Goal: Task Accomplishment & Management: Use online tool/utility

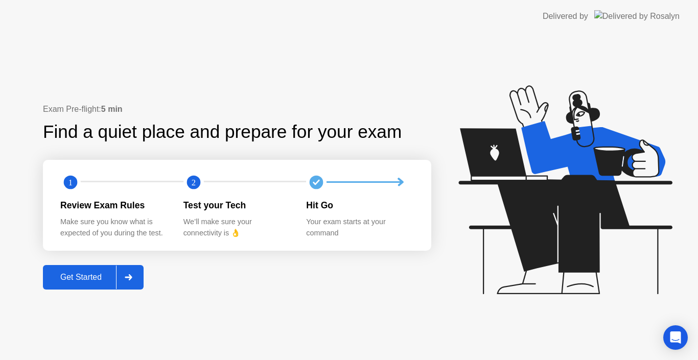
click at [85, 279] on div "Get Started" at bounding box center [81, 277] width 70 height 9
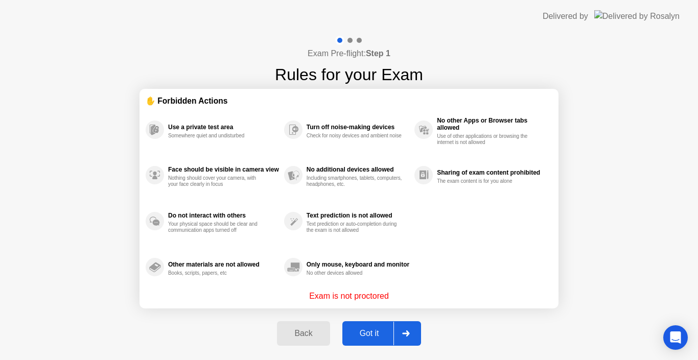
click at [362, 338] on div "Got it" at bounding box center [369, 333] width 48 height 9
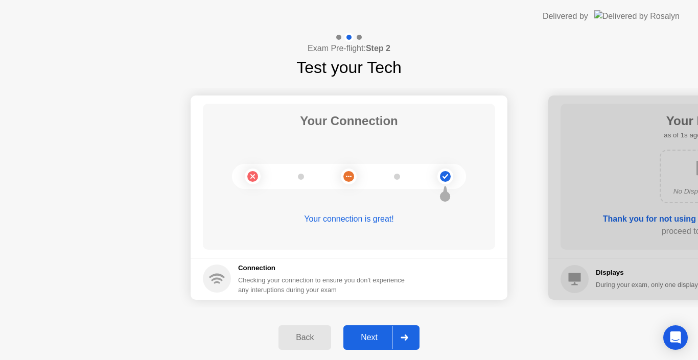
click at [371, 338] on div "Next" at bounding box center [368, 337] width 45 height 9
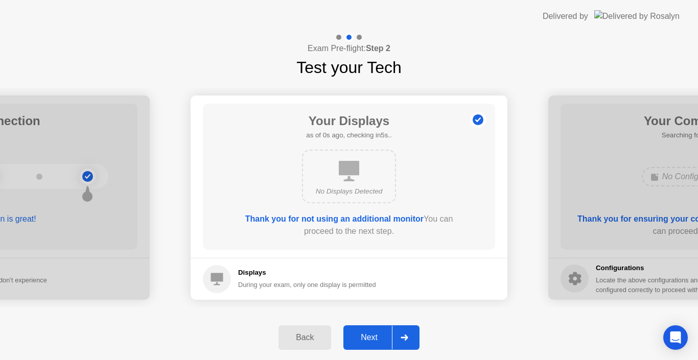
click at [371, 338] on div "Next" at bounding box center [368, 337] width 45 height 9
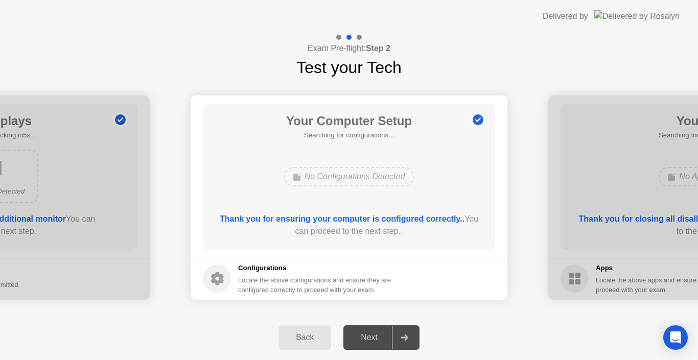
click at [371, 337] on div "Next" at bounding box center [368, 337] width 45 height 9
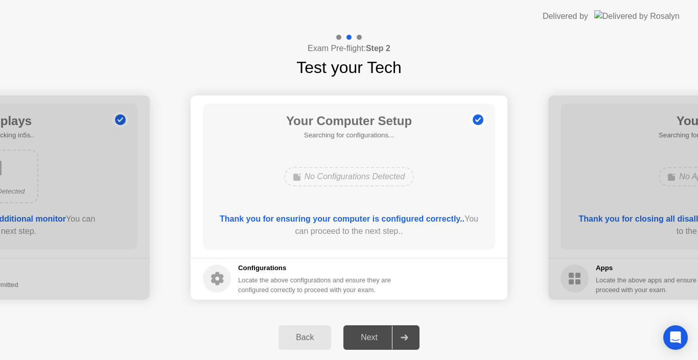
click at [371, 337] on div "Next" at bounding box center [368, 337] width 45 height 9
click at [378, 337] on div "Next" at bounding box center [368, 337] width 45 height 9
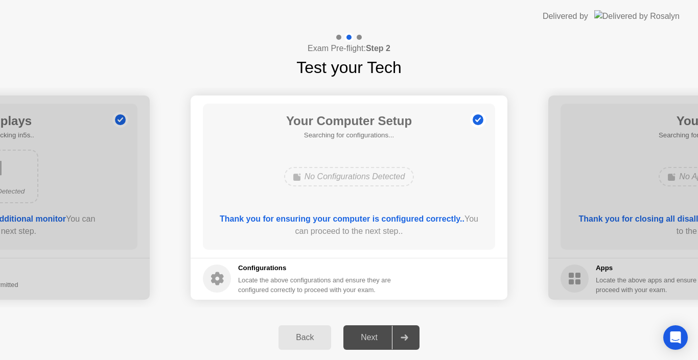
click at [378, 337] on div "Next" at bounding box center [368, 337] width 45 height 9
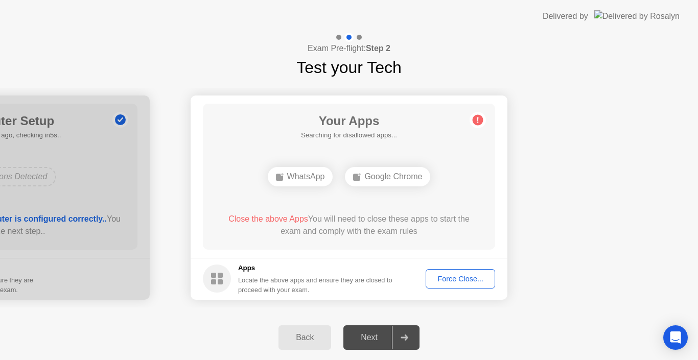
click at [460, 279] on div "Force Close..." at bounding box center [460, 279] width 62 height 8
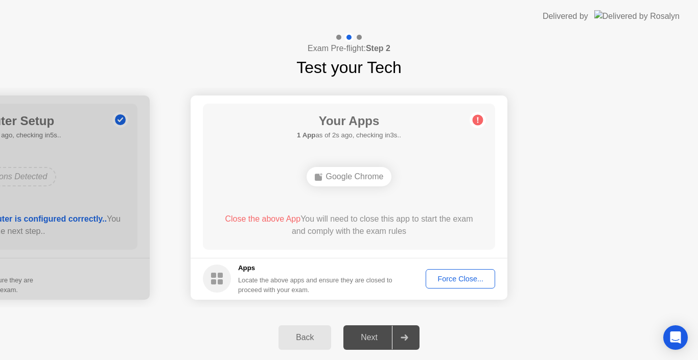
click at [454, 276] on div "Force Close..." at bounding box center [460, 279] width 62 height 8
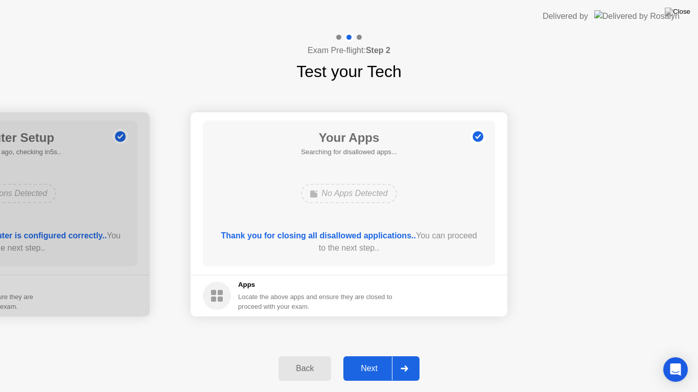
click at [373, 360] on div "Next" at bounding box center [368, 368] width 45 height 9
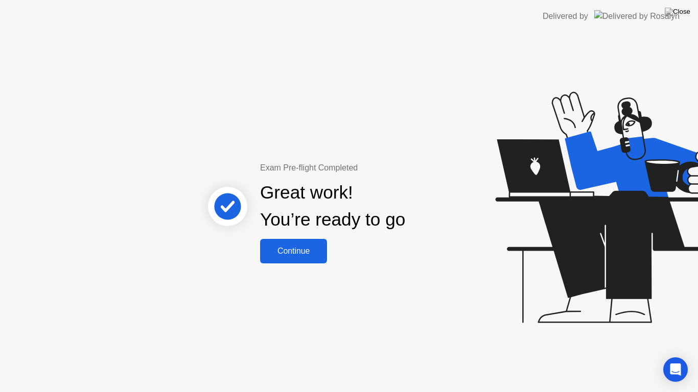
click at [295, 254] on div "Continue" at bounding box center [293, 251] width 61 height 9
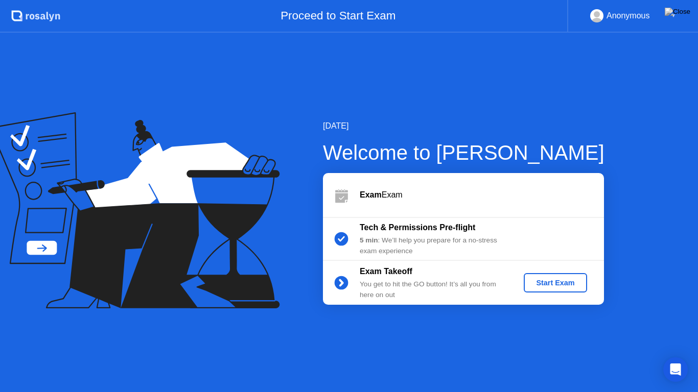
click at [544, 284] on div "Start Exam" at bounding box center [555, 283] width 55 height 8
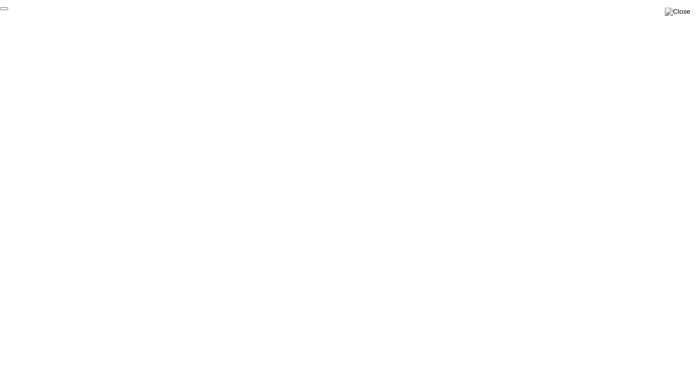
click div "End Proctoring Session"
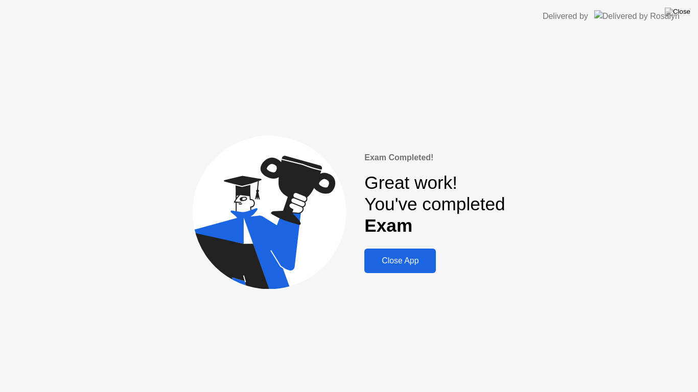
click at [409, 256] on div "Close App" at bounding box center [399, 260] width 65 height 9
